Goal: Transaction & Acquisition: Subscribe to service/newsletter

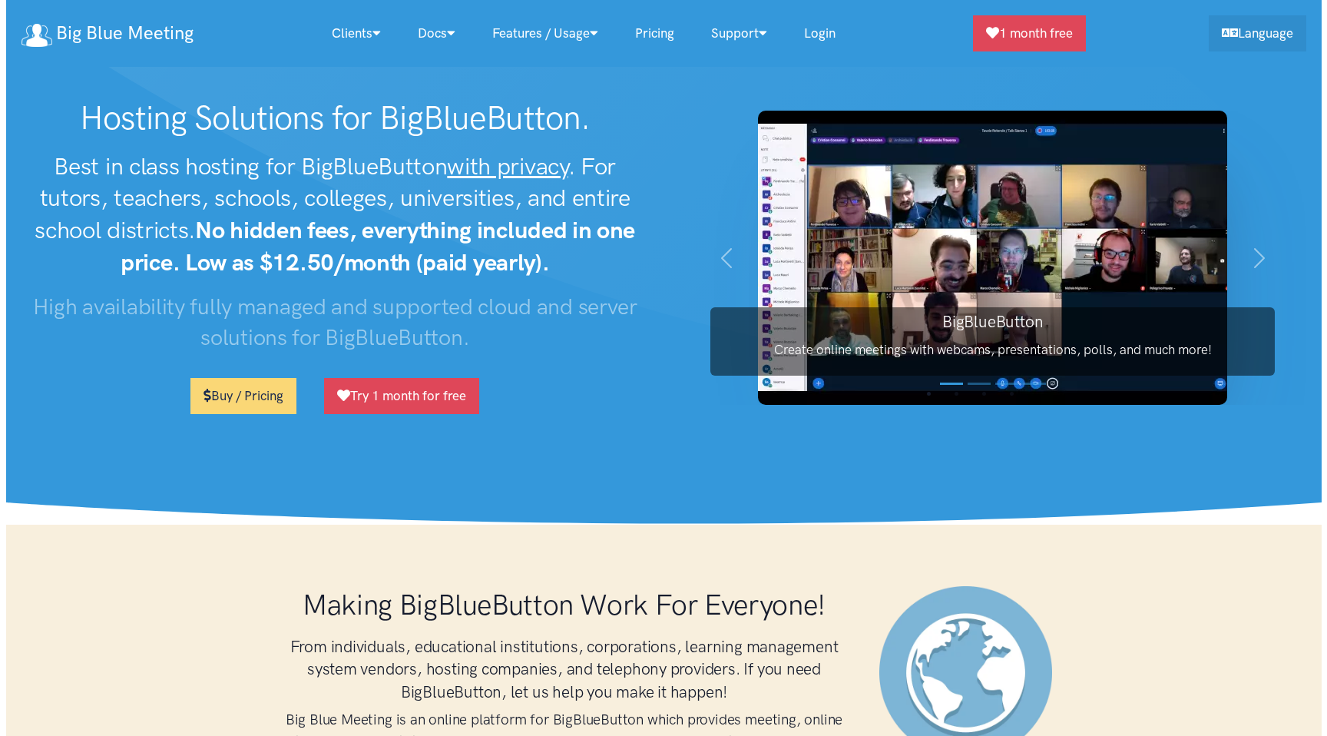
scroll to position [230, 0]
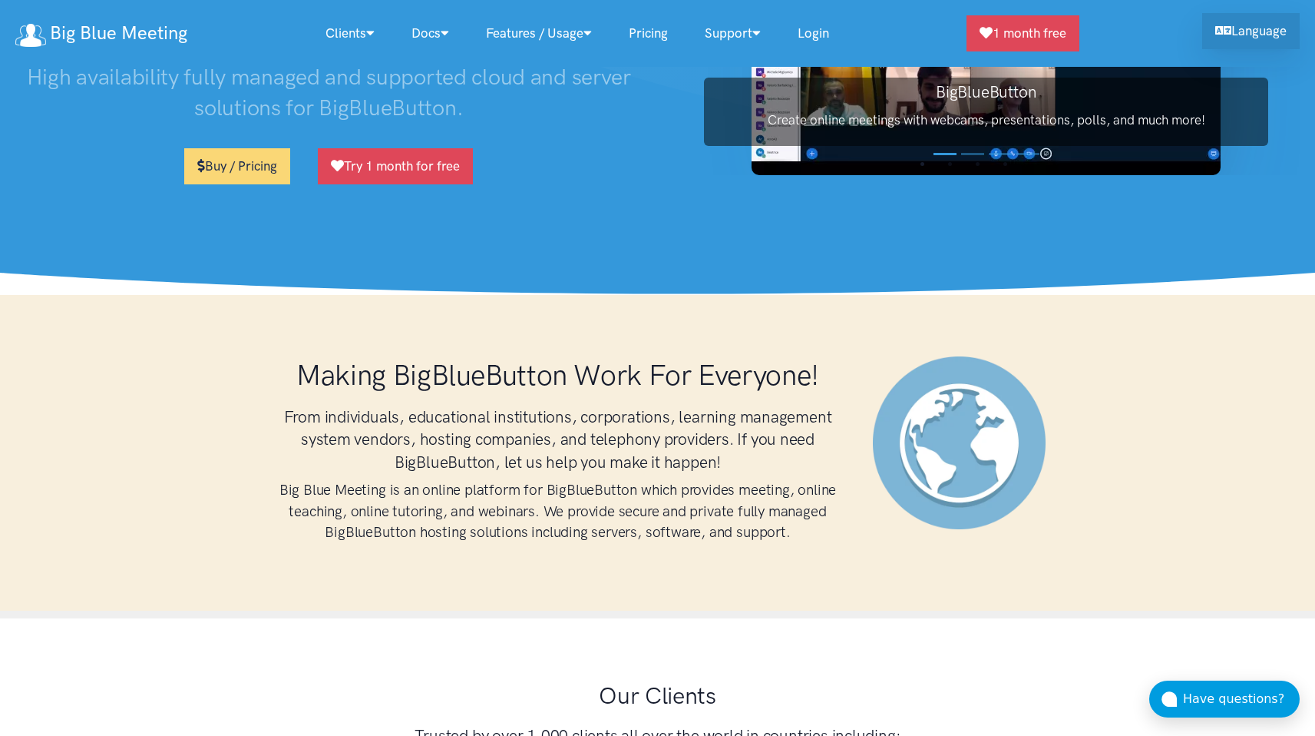
click at [1241, 31] on link "Language" at bounding box center [1251, 31] width 98 height 36
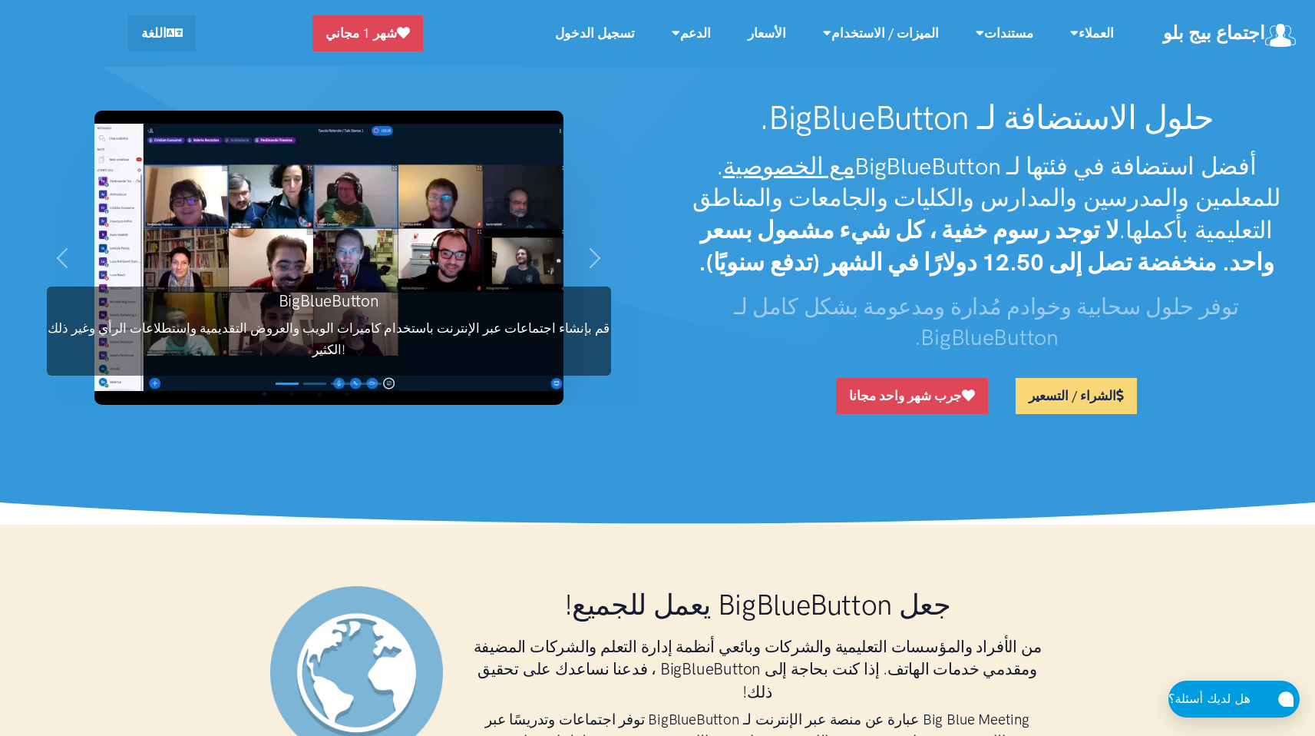
drag, startPoint x: 1206, startPoint y: 112, endPoint x: 967, endPoint y: 169, distance: 245.5
click at [967, 169] on div "حلول الاستضافة لـ BigBlueButton. أفضل استضافة في فئتها لـ BigBlueButton مع الخص…" at bounding box center [987, 262] width 658 height 328
click at [1159, 267] on strong "لا توجد رسوم خفية ، كل شيء مشمول بسعر واحد. منخفضة تصل إلى 12.50 دولارًا في الش…" at bounding box center [986, 246] width 575 height 61
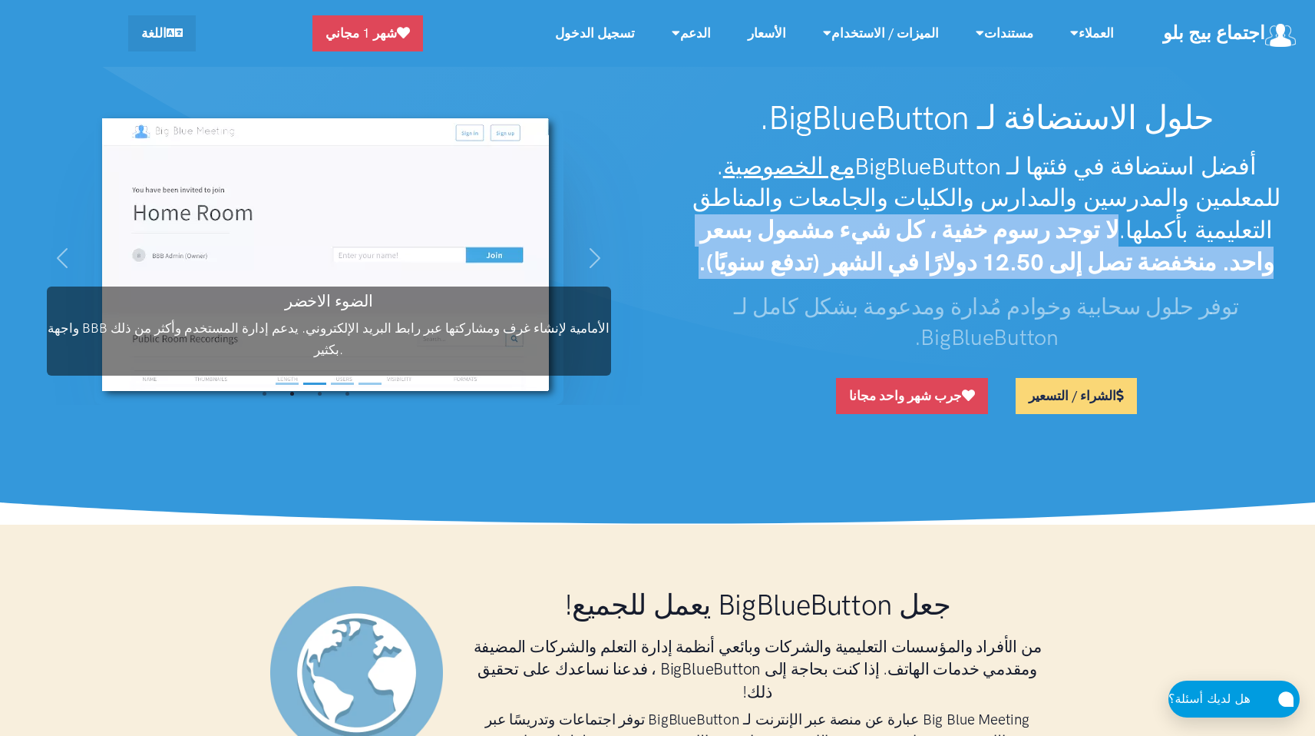
drag, startPoint x: 754, startPoint y: 196, endPoint x: 792, endPoint y: 252, distance: 67.5
click at [792, 252] on h2 "أفضل استضافة في فئتها لـ BigBlueButton مع الخصوصية . للمعلمين والمدرسين والمدار…" at bounding box center [986, 215] width 627 height 128
click at [837, 238] on strong "لا توجد رسوم خفية ، كل شيء مشمول بسعر واحد. منخفضة تصل إلى 12.50 دولارًا في الش…" at bounding box center [986, 246] width 575 height 61
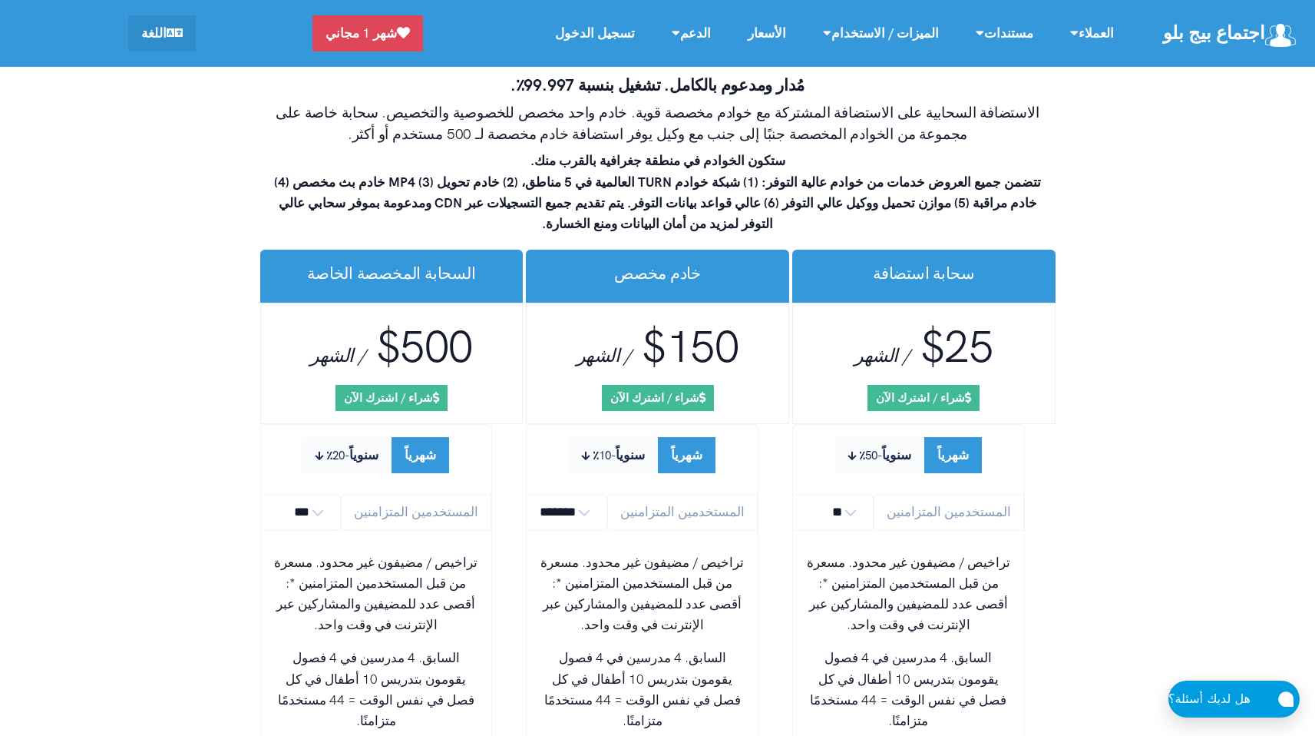
scroll to position [9243, 0]
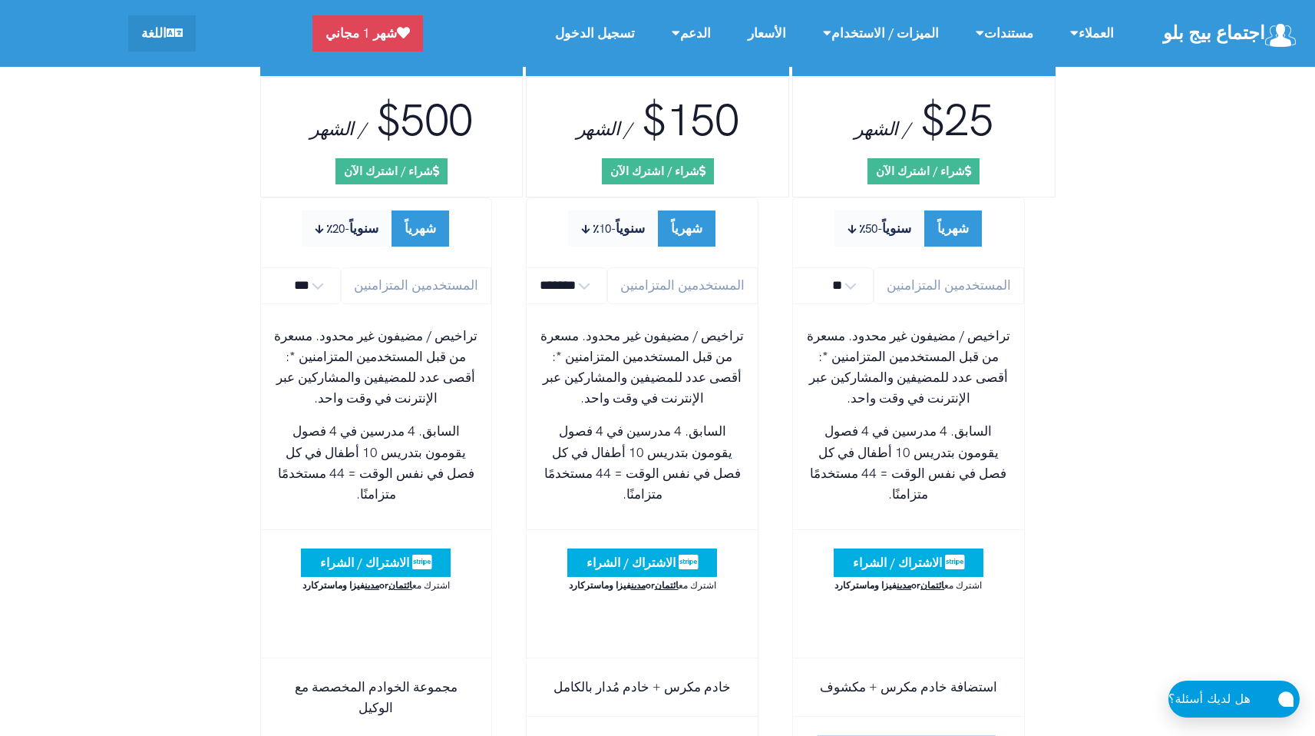
drag, startPoint x: 1001, startPoint y: 405, endPoint x: 848, endPoint y: 442, distance: 157.0
drag, startPoint x: 720, startPoint y: 483, endPoint x: 558, endPoint y: 518, distance: 165.7
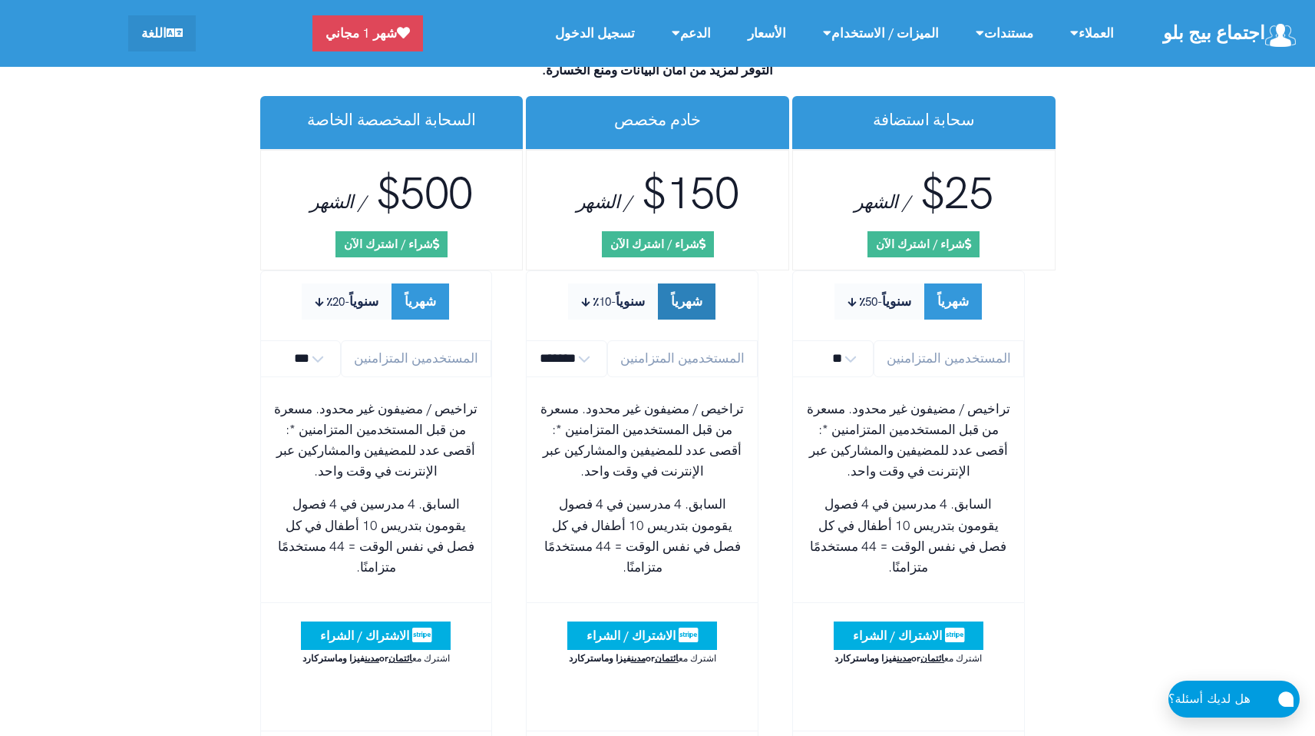
scroll to position [8668, 0]
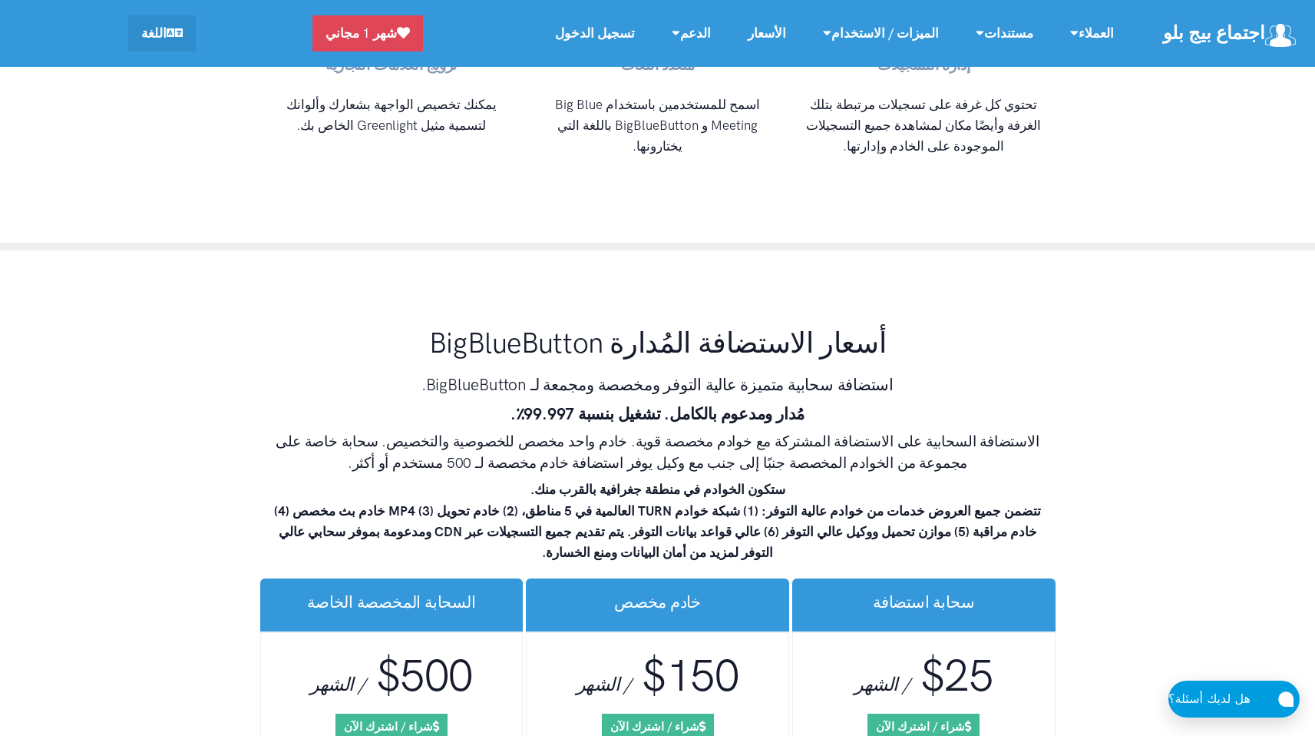
select select "*"
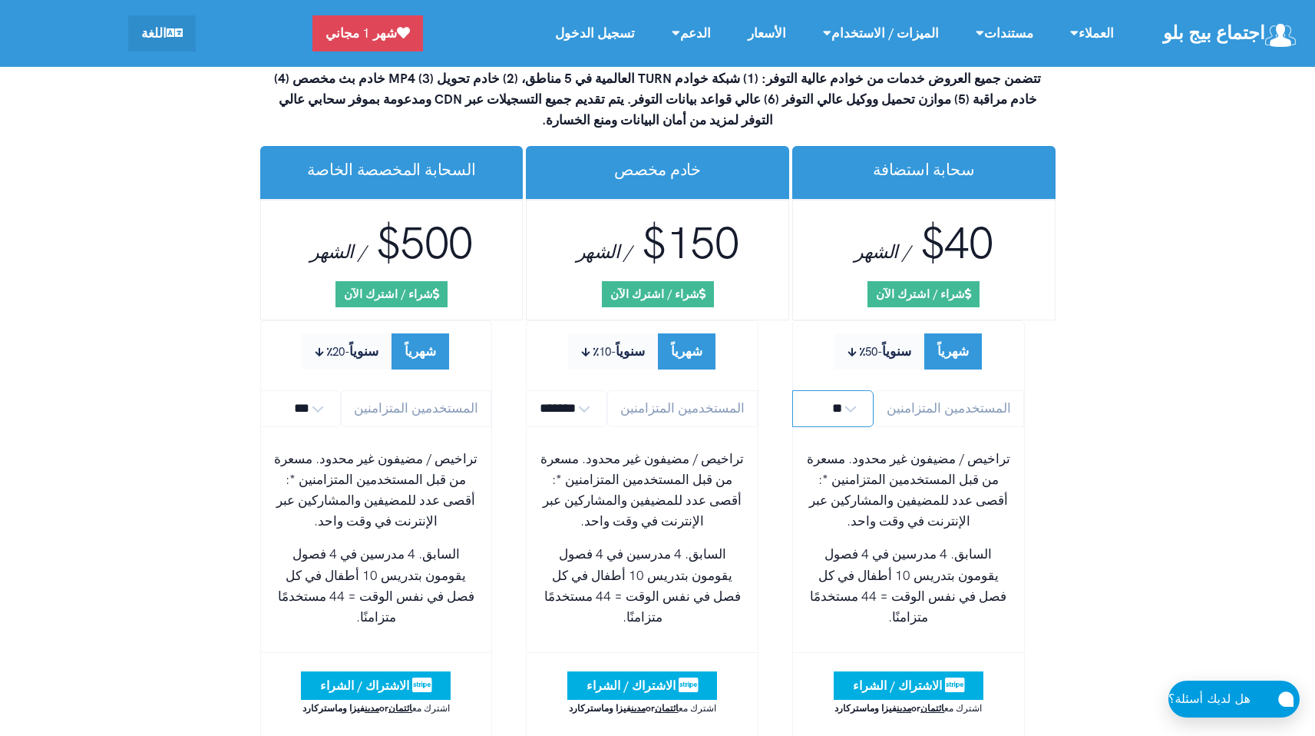
scroll to position [9140, 0]
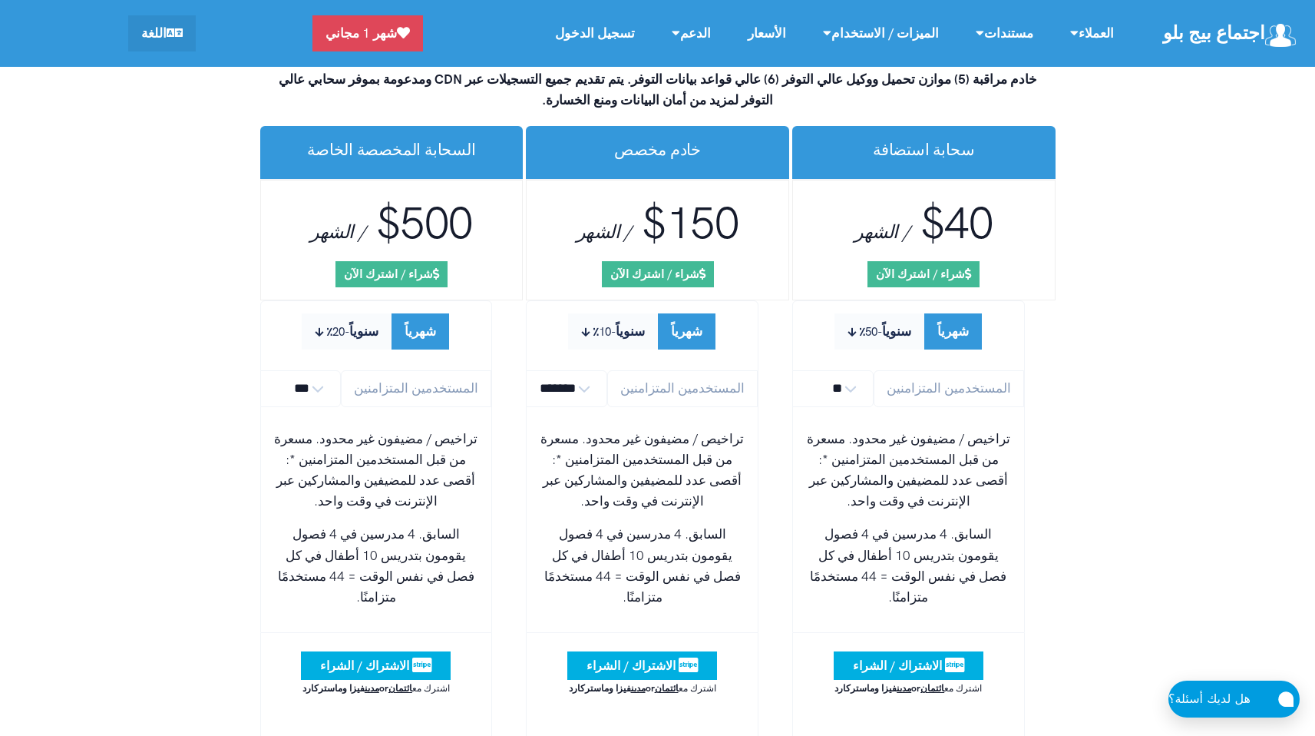
drag, startPoint x: 727, startPoint y: 508, endPoint x: 617, endPoint y: 550, distance: 117.6
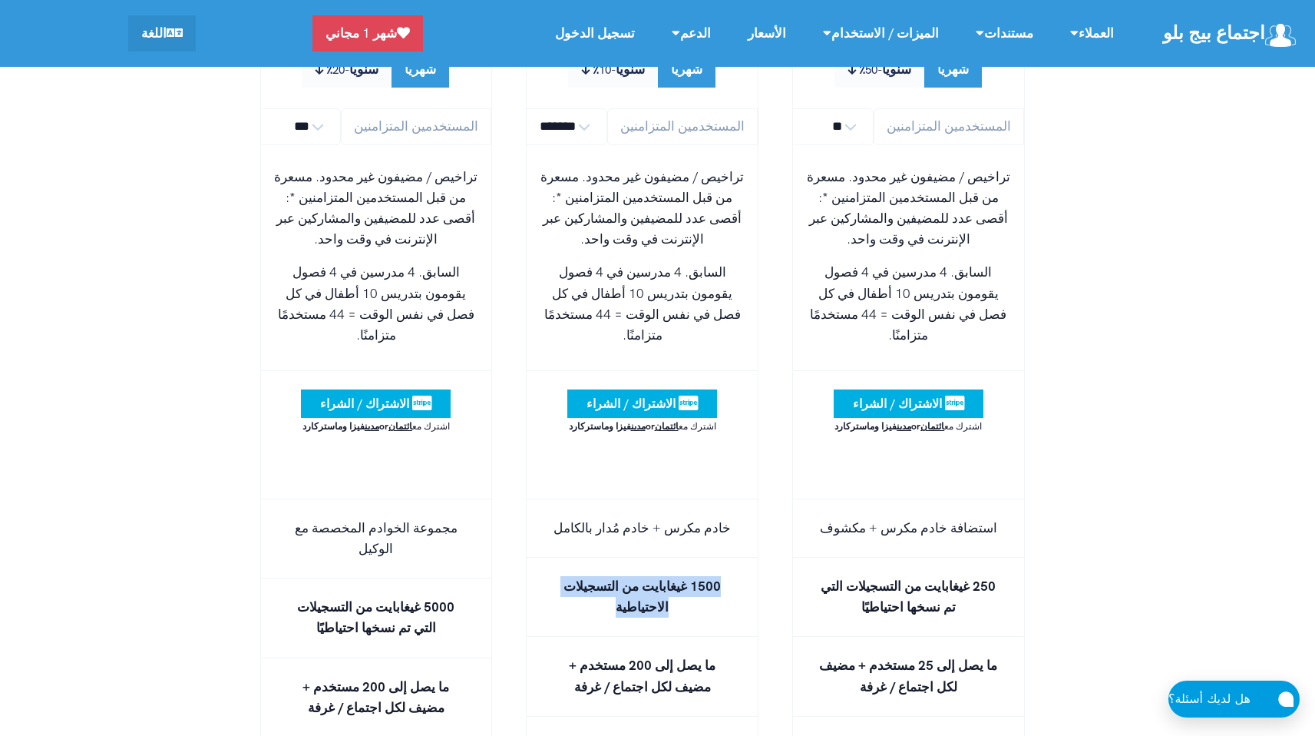
scroll to position [9481, 0]
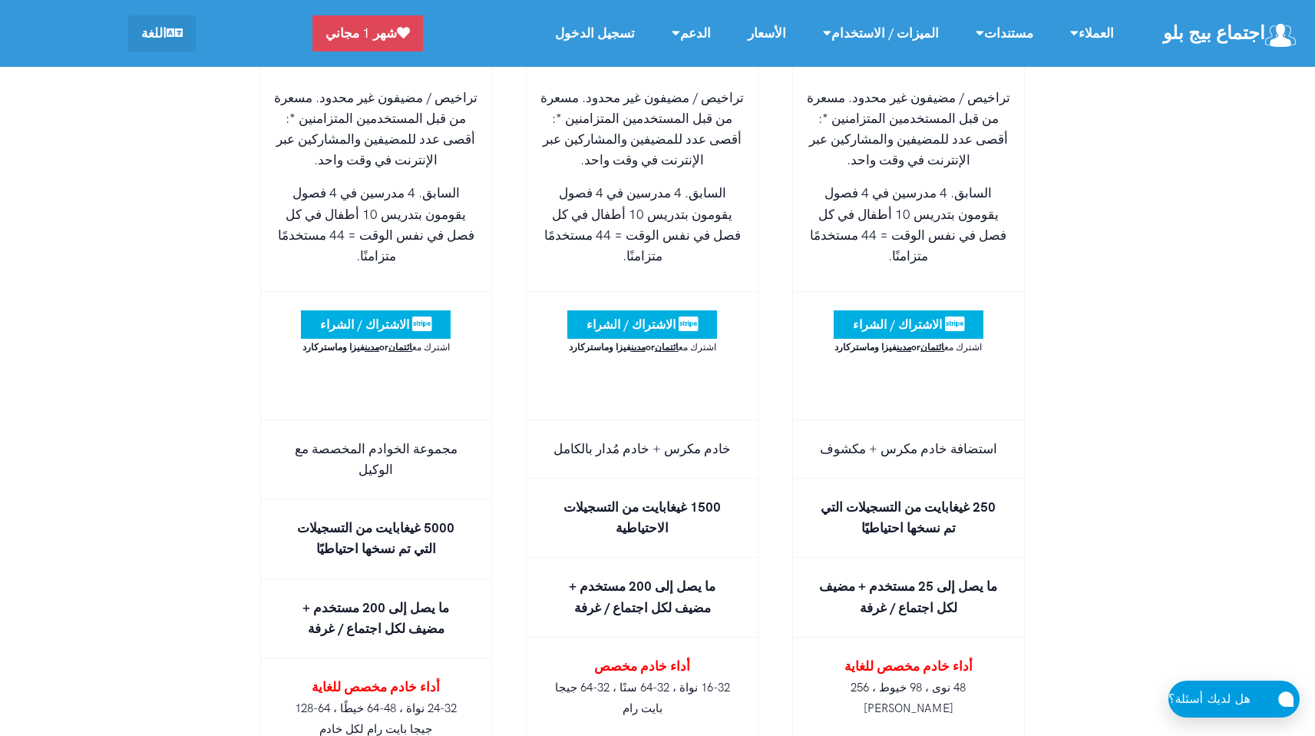
drag, startPoint x: 710, startPoint y: 426, endPoint x: 598, endPoint y: 469, distance: 120.1
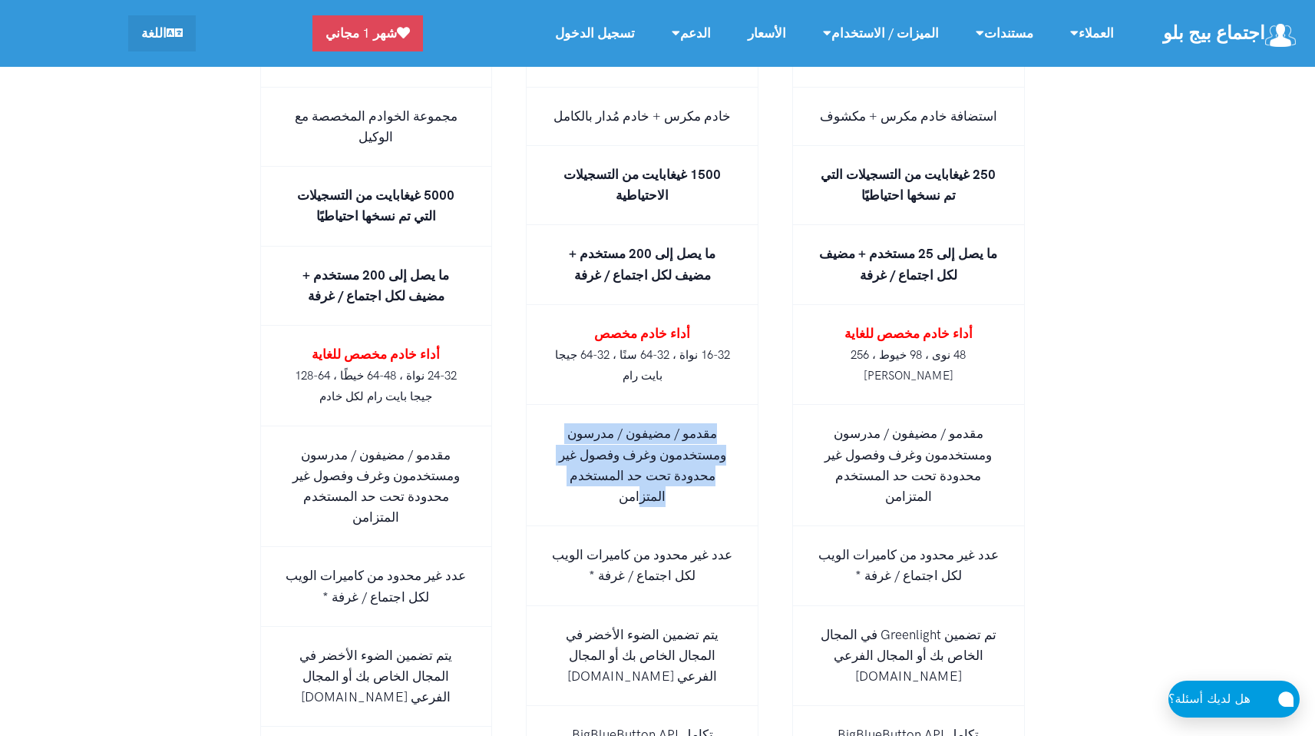
scroll to position [9823, 0]
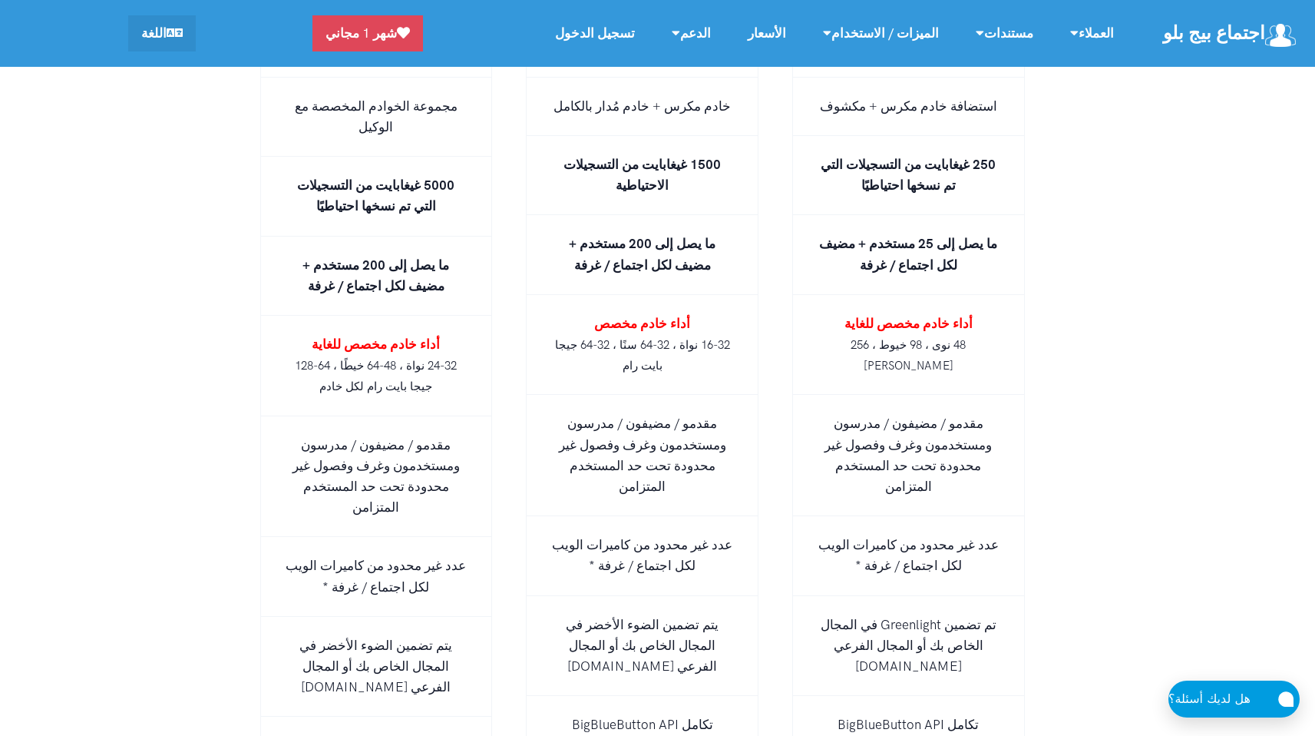
drag, startPoint x: 729, startPoint y: 549, endPoint x: 636, endPoint y: 554, distance: 93.0
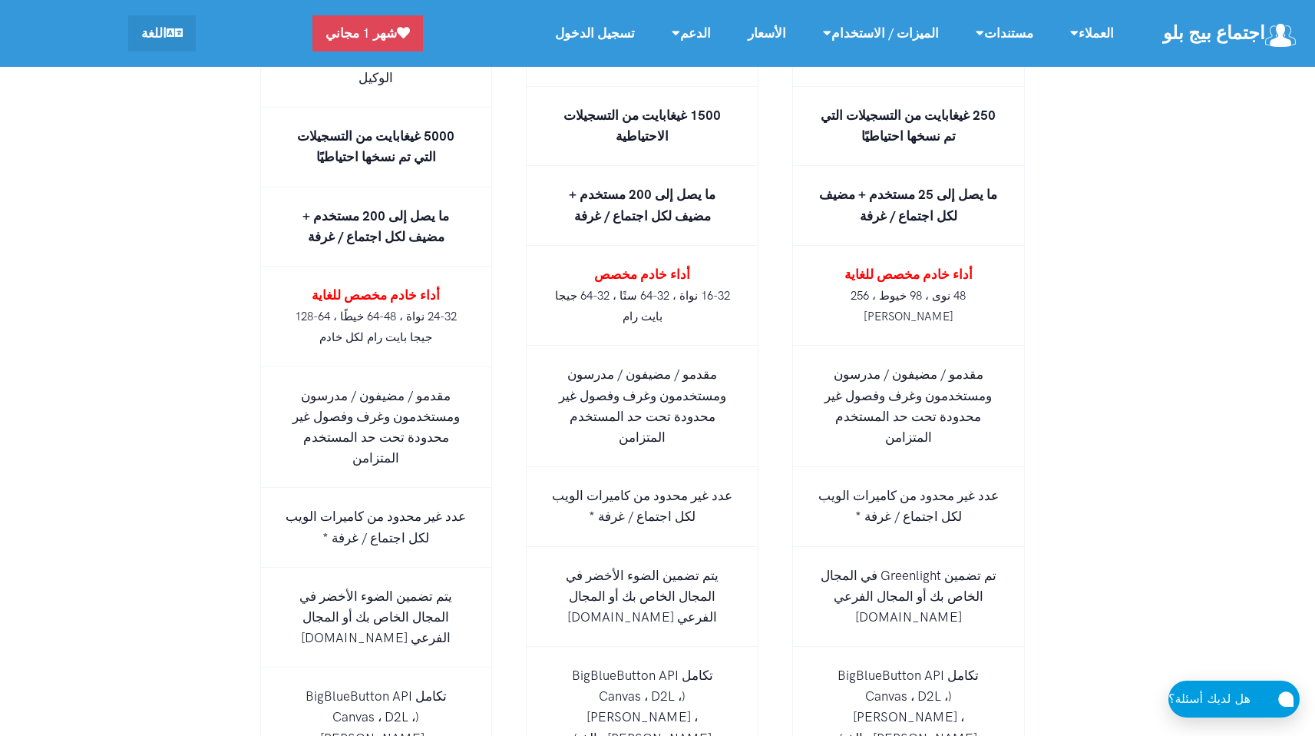
scroll to position [9882, 0]
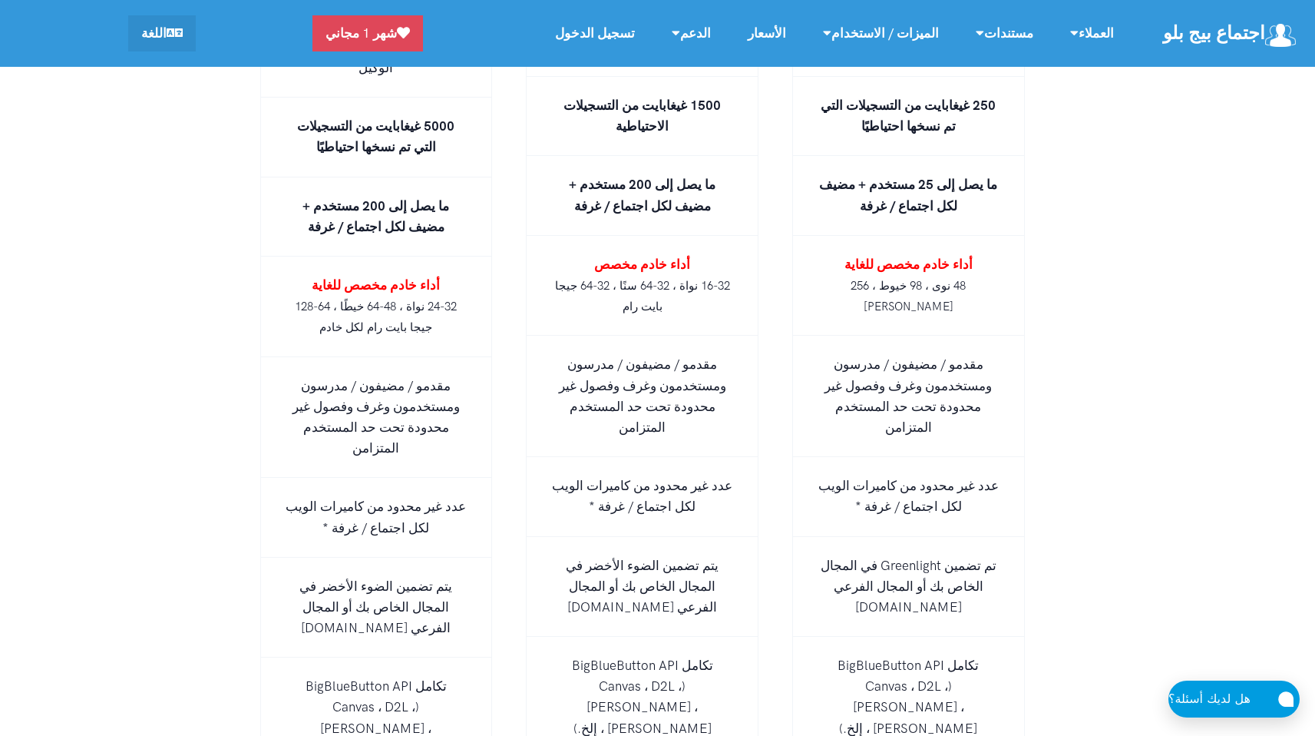
drag, startPoint x: 719, startPoint y: 569, endPoint x: 613, endPoint y: 576, distance: 106.2
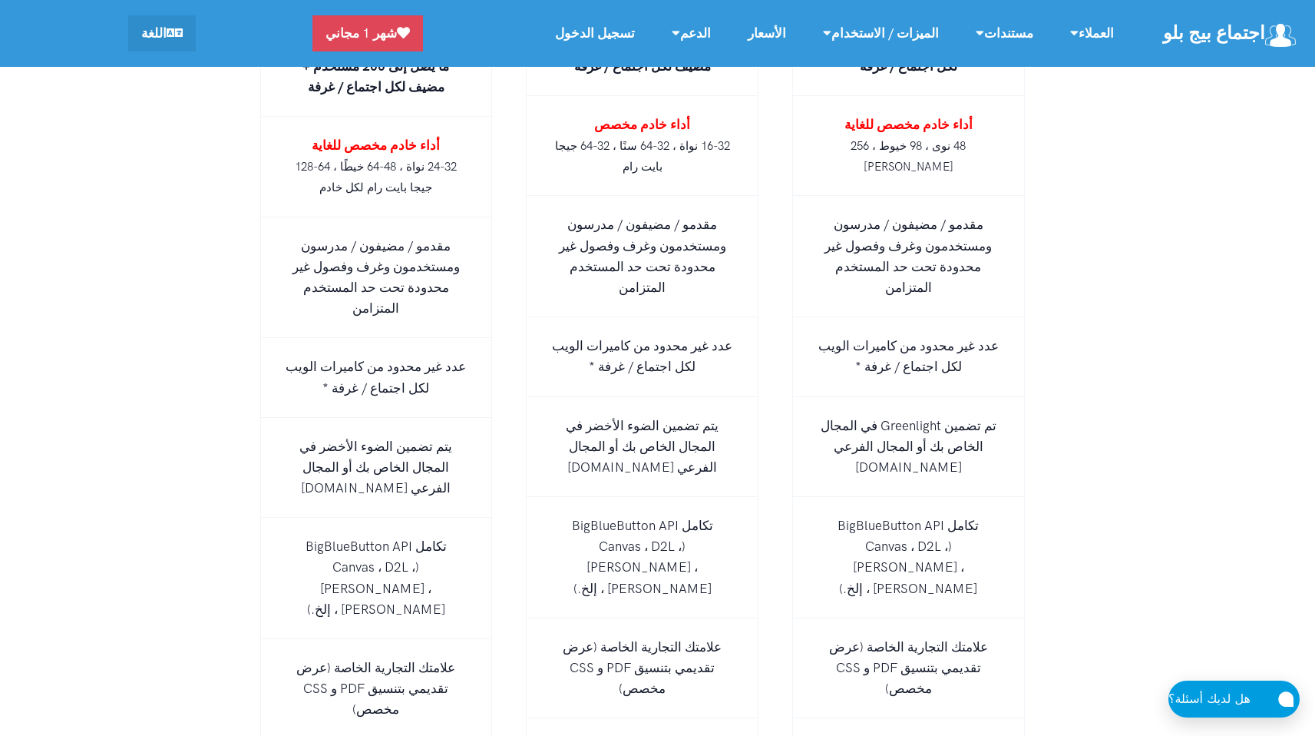
scroll to position [10032, 0]
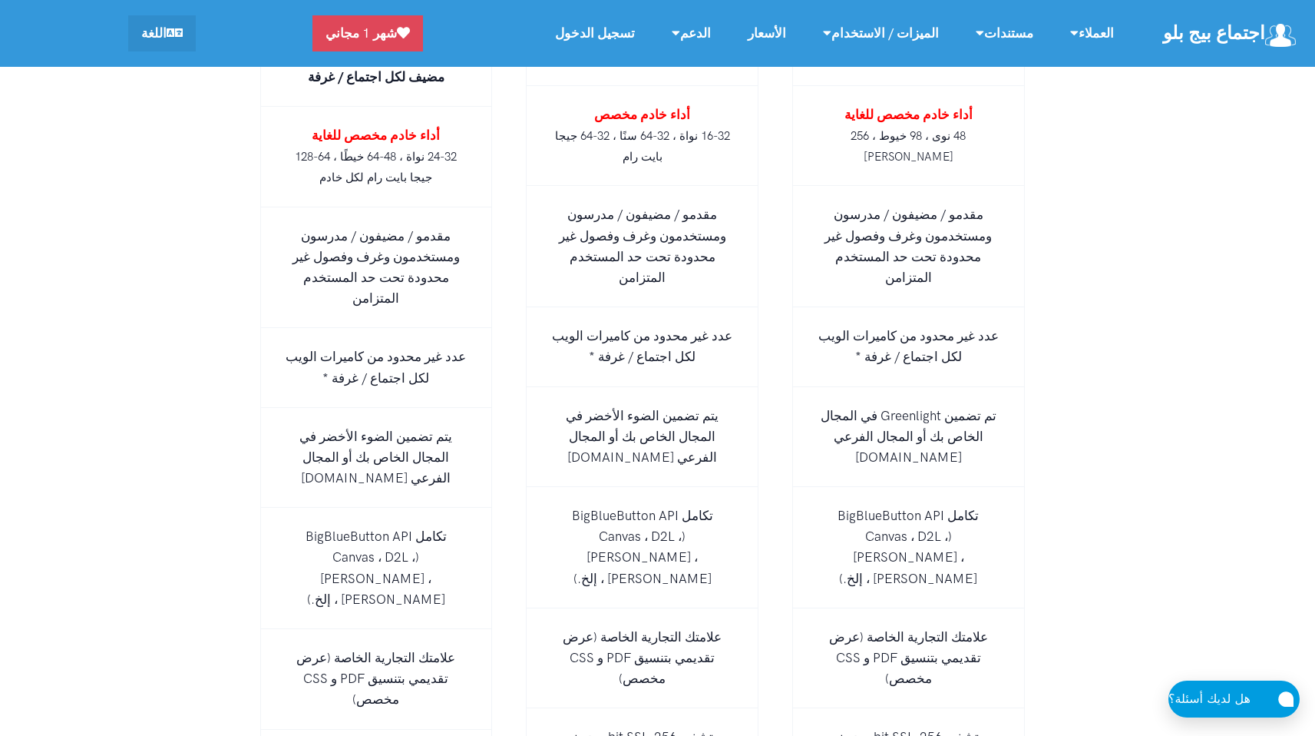
drag, startPoint x: 696, startPoint y: 577, endPoint x: 568, endPoint y: 586, distance: 128.6
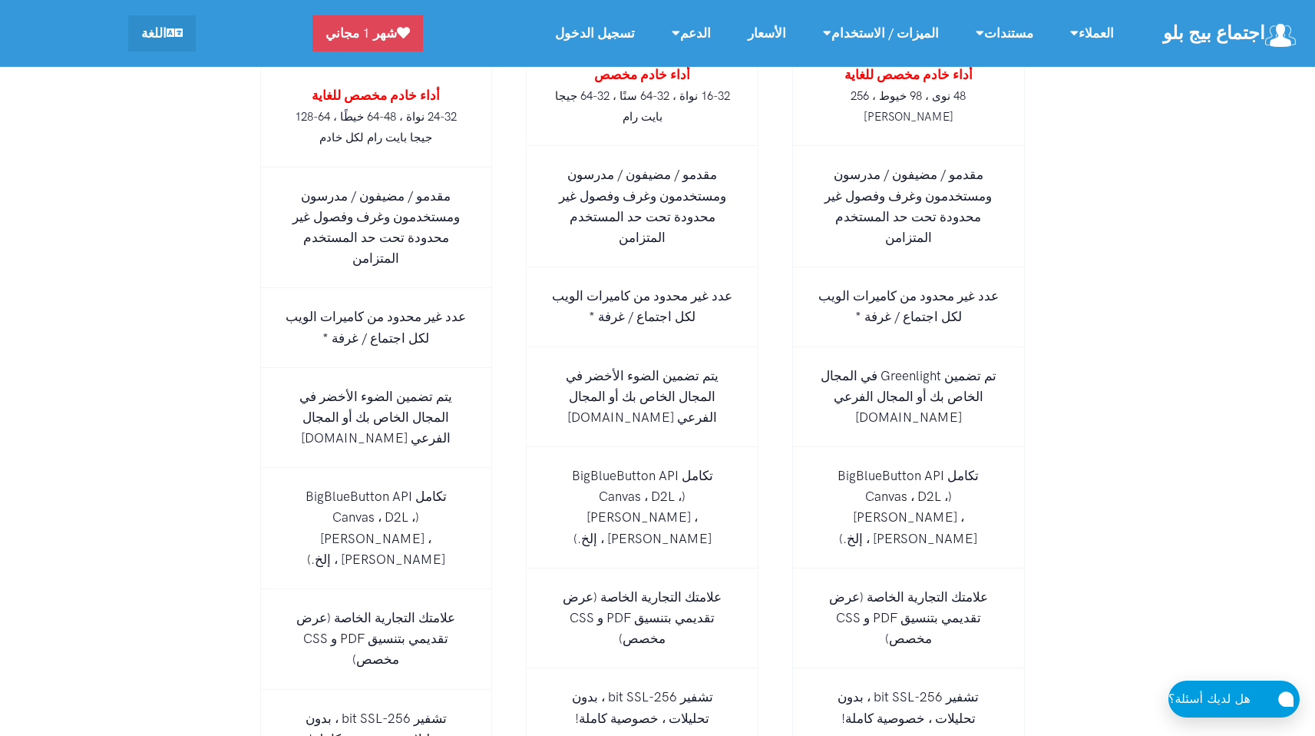
scroll to position [10107, 0]
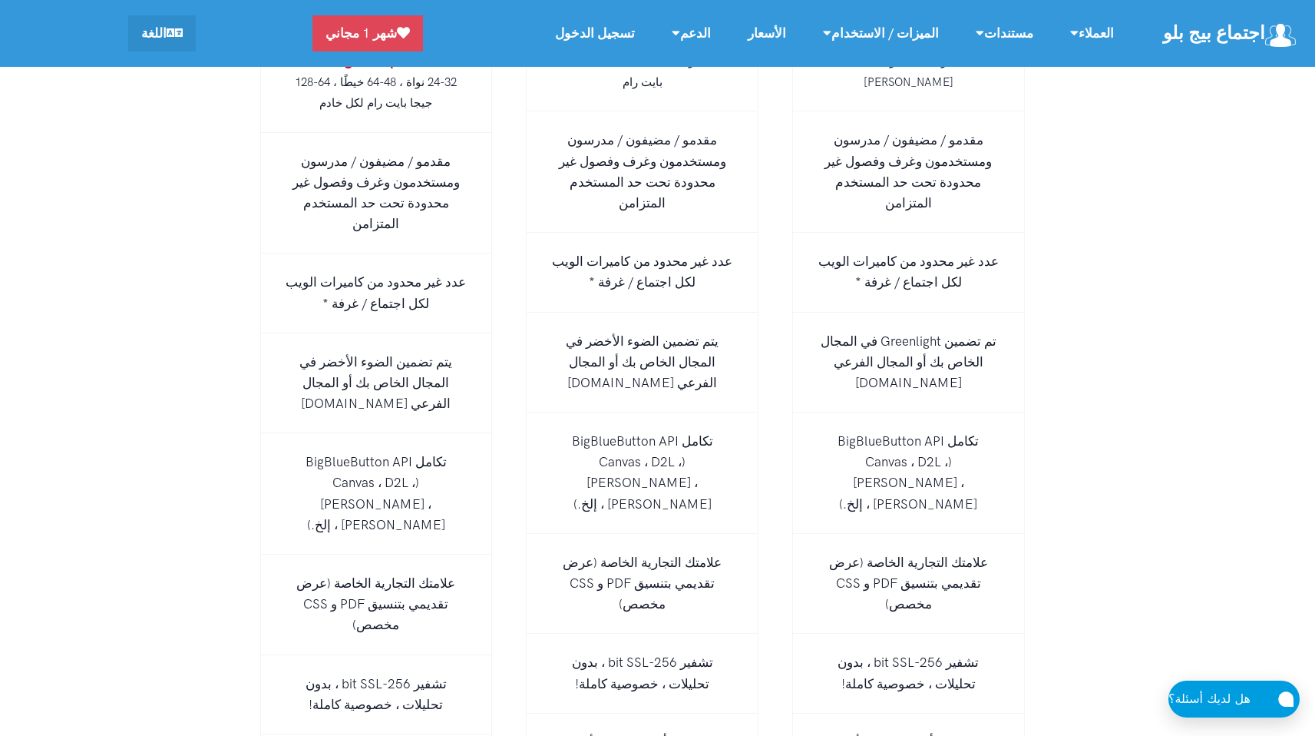
drag, startPoint x: 476, startPoint y: 538, endPoint x: 660, endPoint y: 559, distance: 184.7
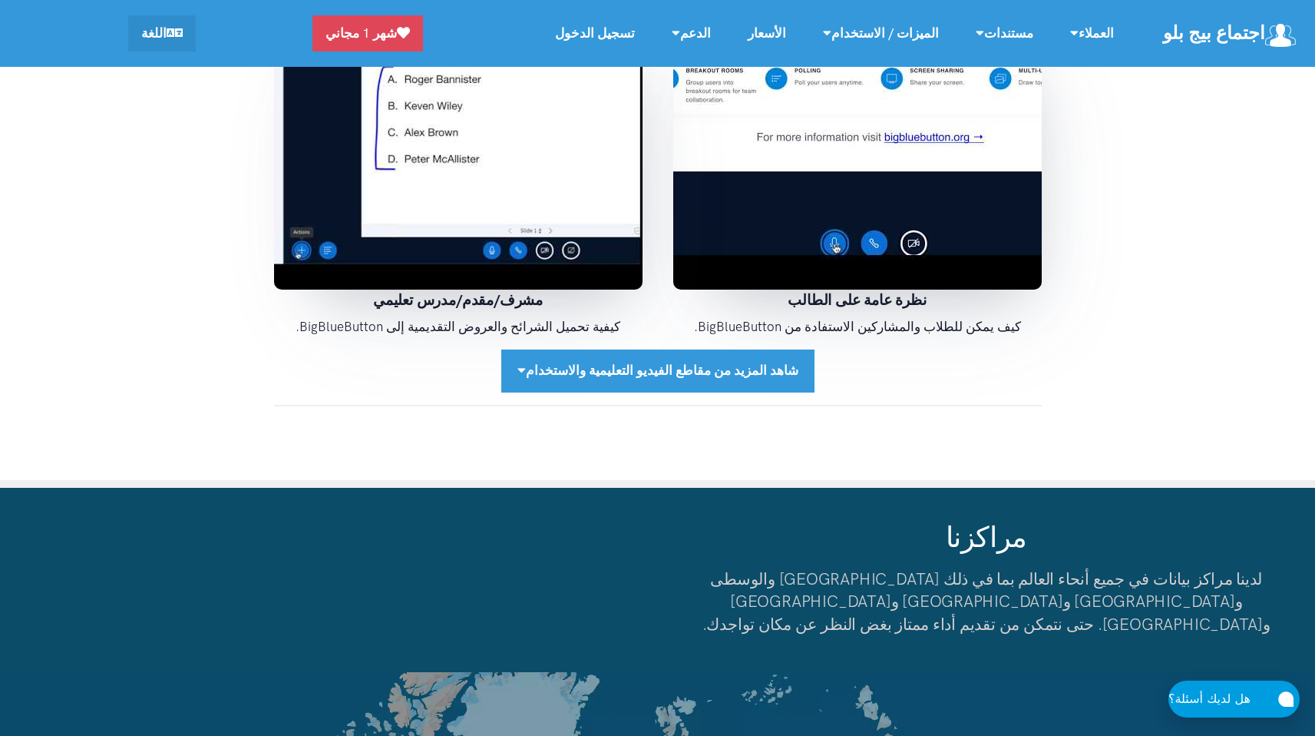
scroll to position [11516, 0]
